Goal: Information Seeking & Learning: Learn about a topic

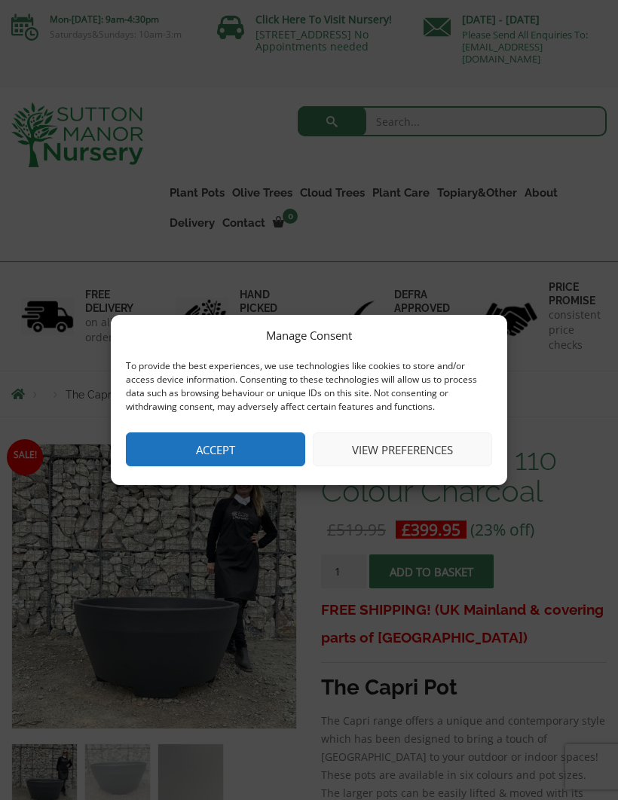
click at [263, 453] on button "Accept" at bounding box center [215, 450] width 179 height 34
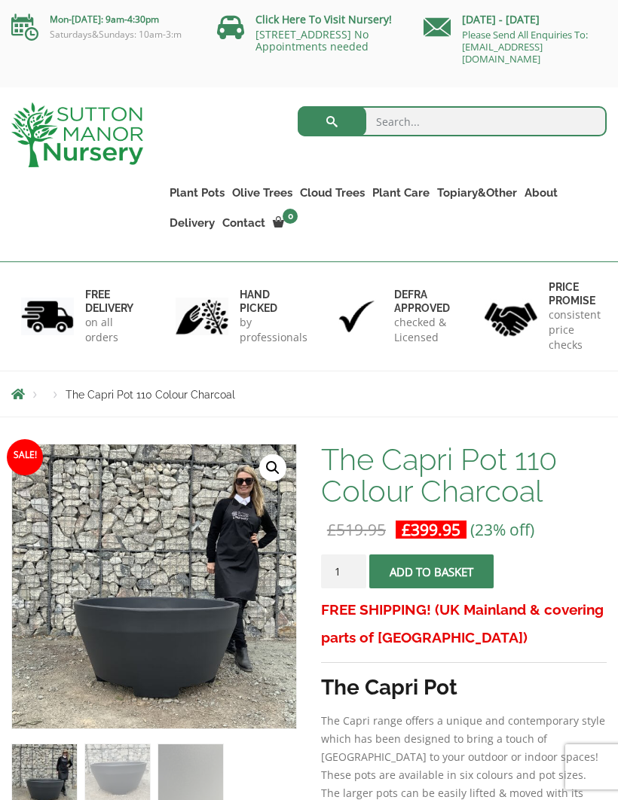
click at [573, 195] on ul "Plant Pots Resin Bonded Pots The Amalfi Pots The Milan Pots The Capri Pots The …" at bounding box center [386, 197] width 441 height 99
click at [390, 118] on input "search" at bounding box center [452, 121] width 309 height 30
type input "Pots"
click at [332, 121] on button "submit" at bounding box center [332, 121] width 69 height 30
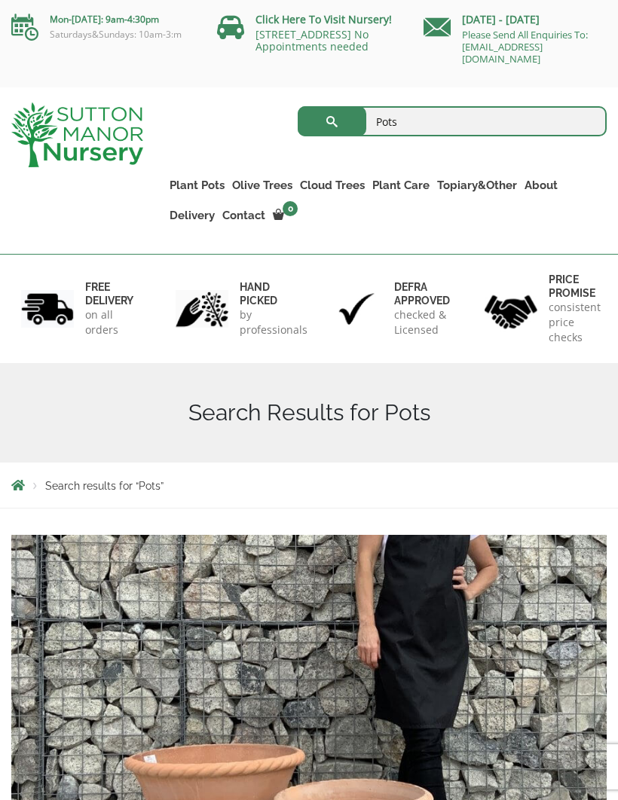
click at [0, 0] on link "The Old Stone Pots" at bounding box center [0, 0] width 0 height 0
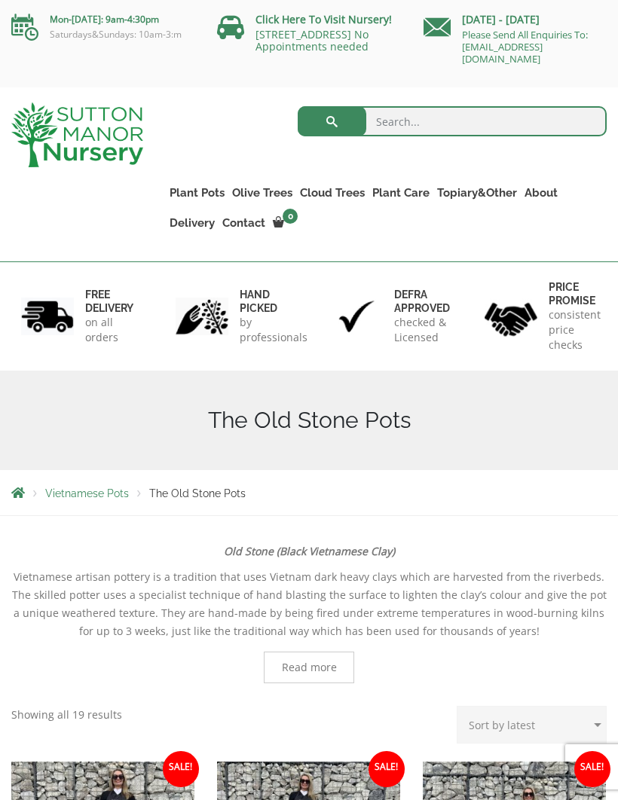
click at [0, 0] on link "Castlewellan" at bounding box center [0, 0] width 0 height 0
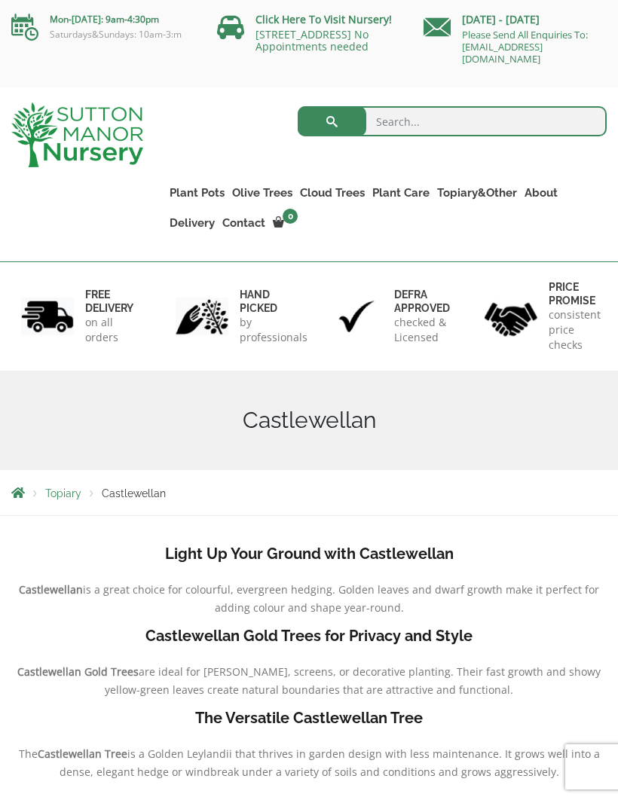
click at [0, 0] on link "Gnarled Olive Trees XXL" at bounding box center [0, 0] width 0 height 0
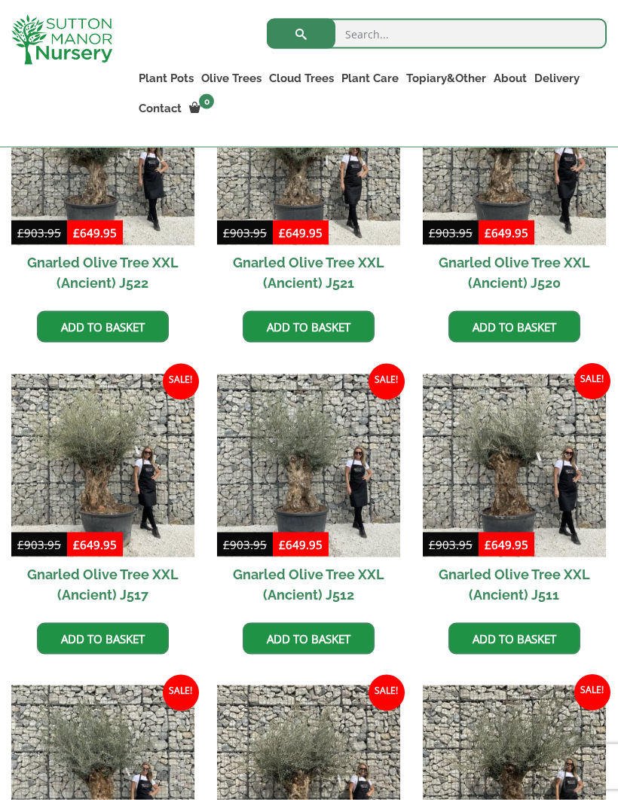
scroll to position [821, 0]
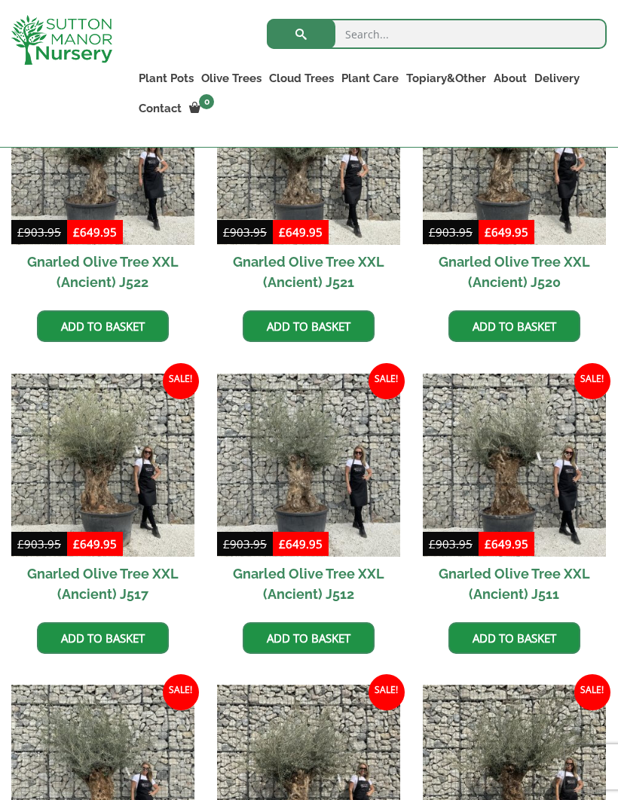
click at [0, 0] on link "Gnarled Plateau Olive Tree XL" at bounding box center [0, 0] width 0 height 0
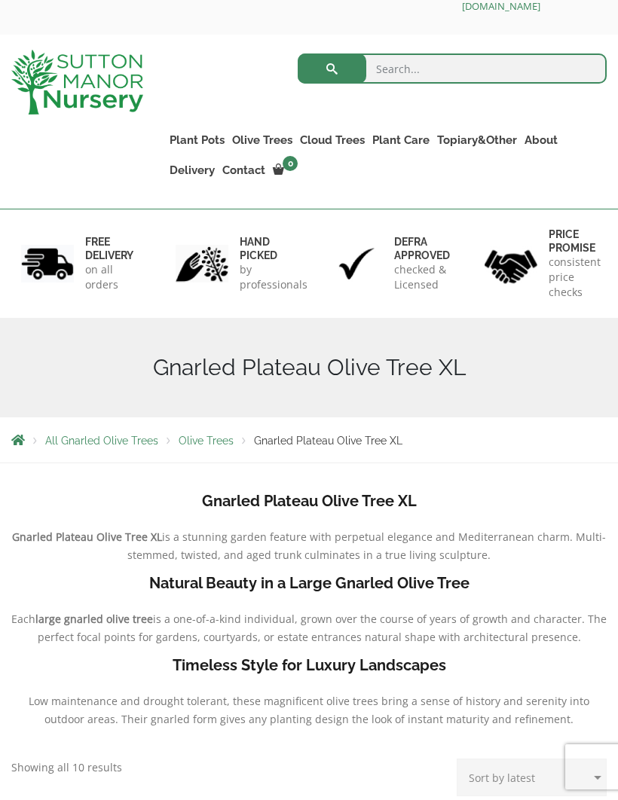
scroll to position [52, 0]
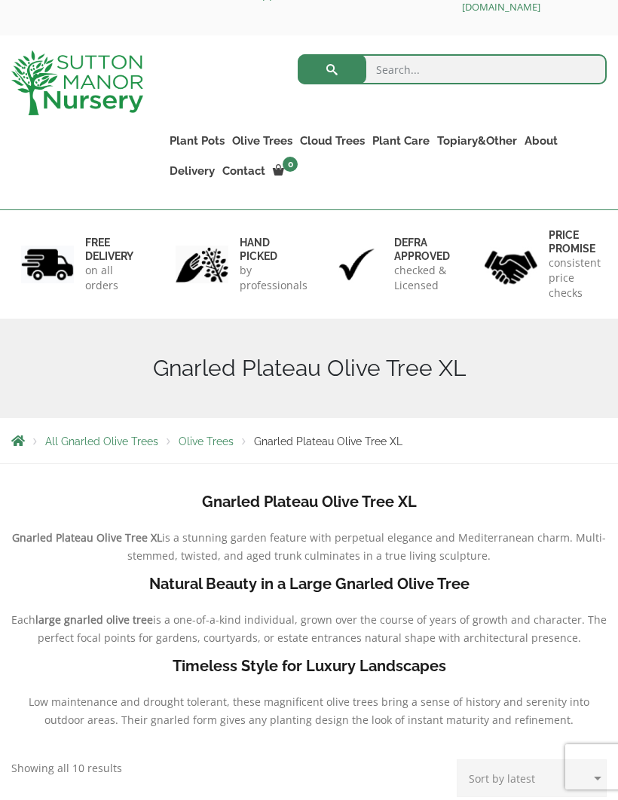
click at [0, 0] on link "Gnarled Multi Stem Olives" at bounding box center [0, 0] width 0 height 0
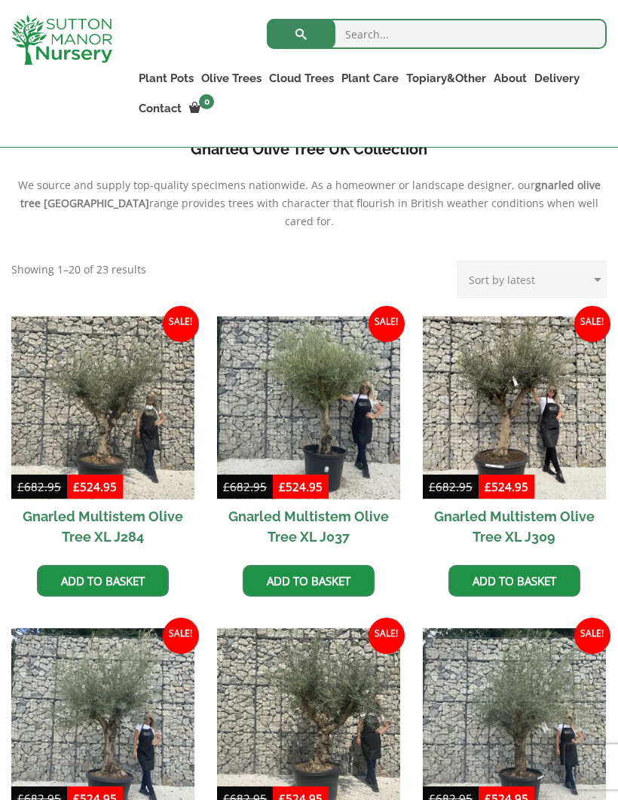
scroll to position [509, 0]
